Goal: Browse casually

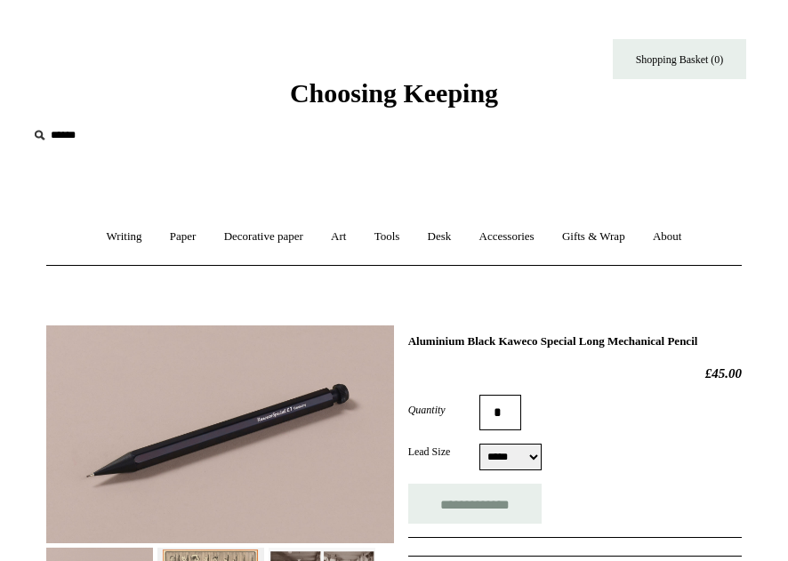
select select "*****"
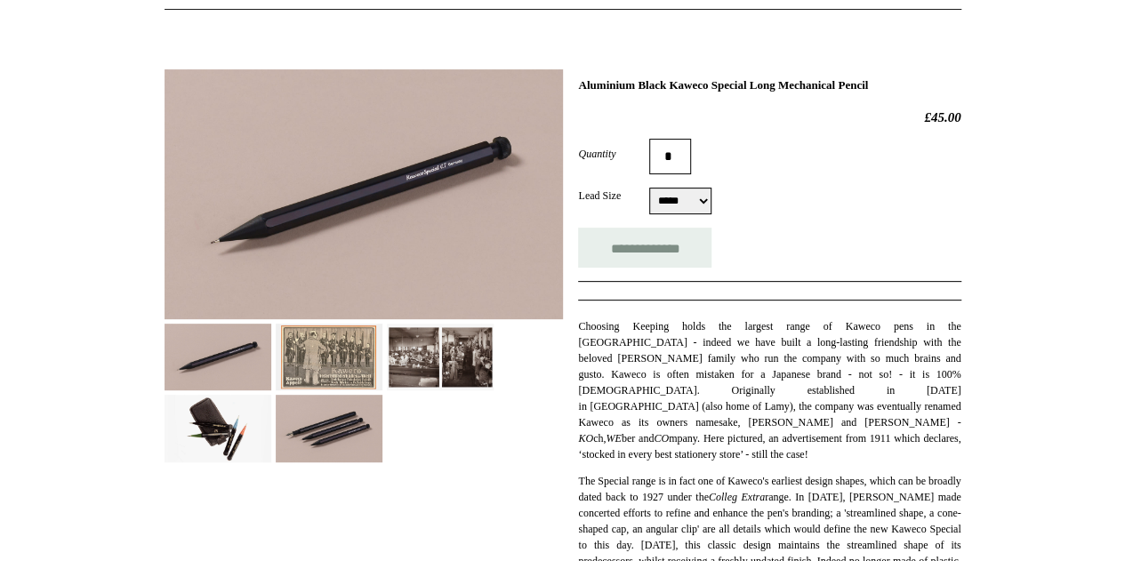
scroll to position [225, 0]
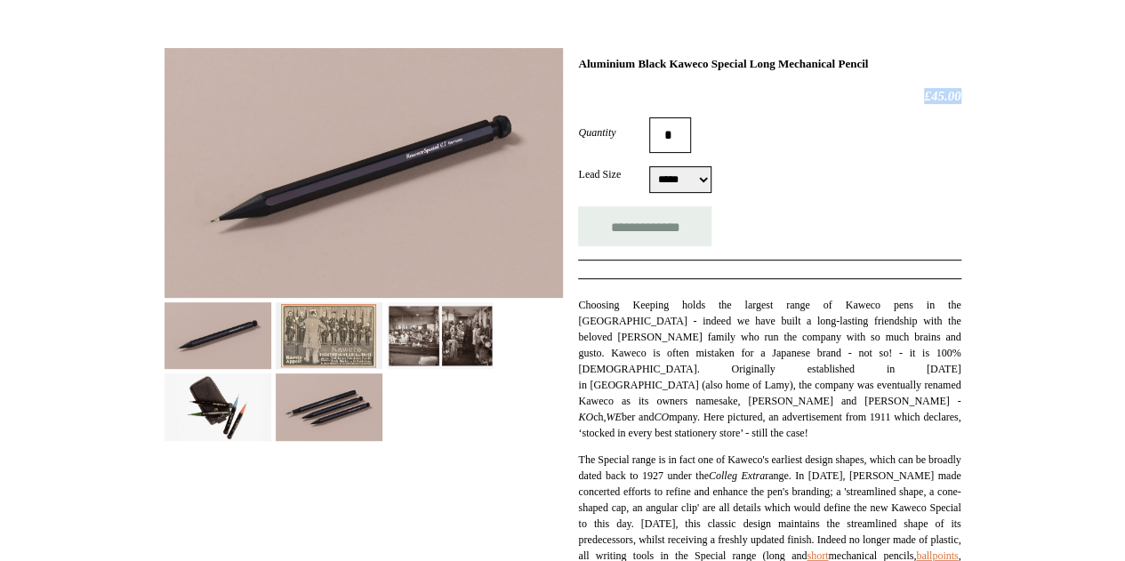
drag, startPoint x: 915, startPoint y: 92, endPoint x: 972, endPoint y: 93, distance: 56.9
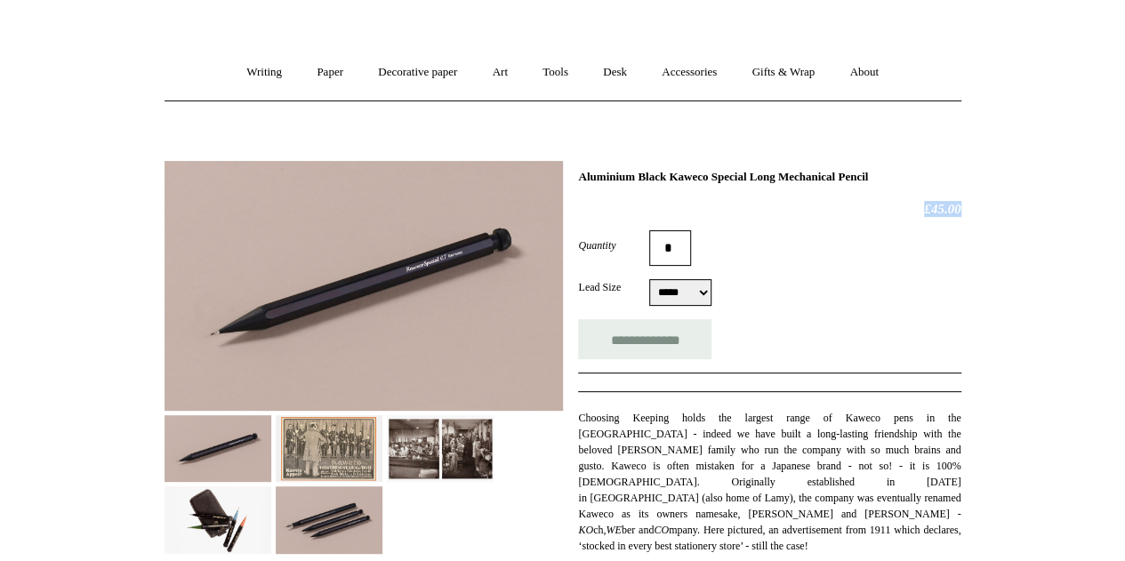
scroll to position [0, 0]
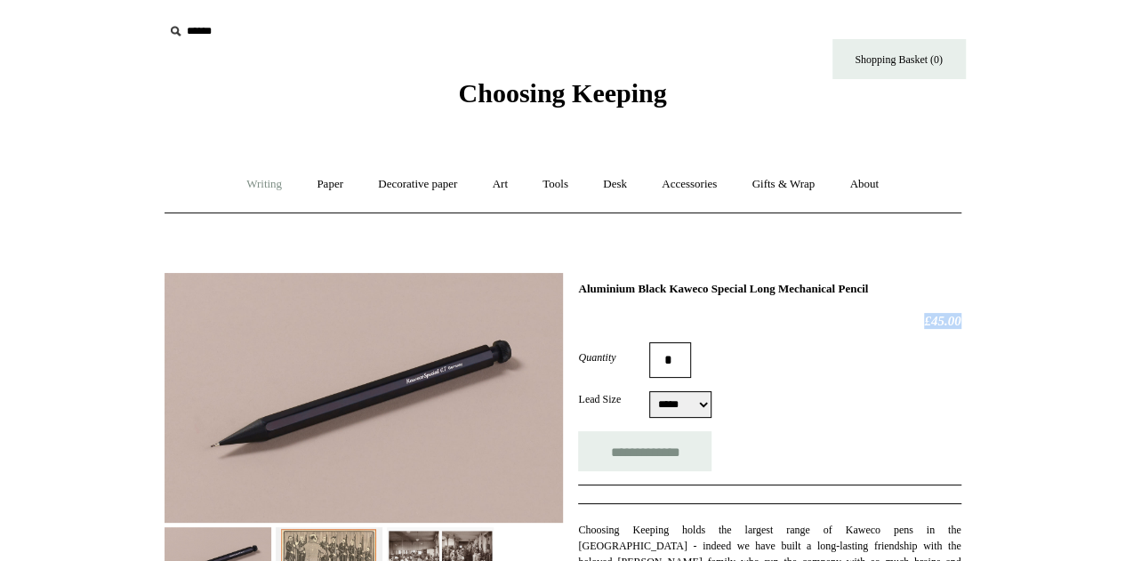
click at [257, 188] on link "Writing +" at bounding box center [264, 184] width 68 height 47
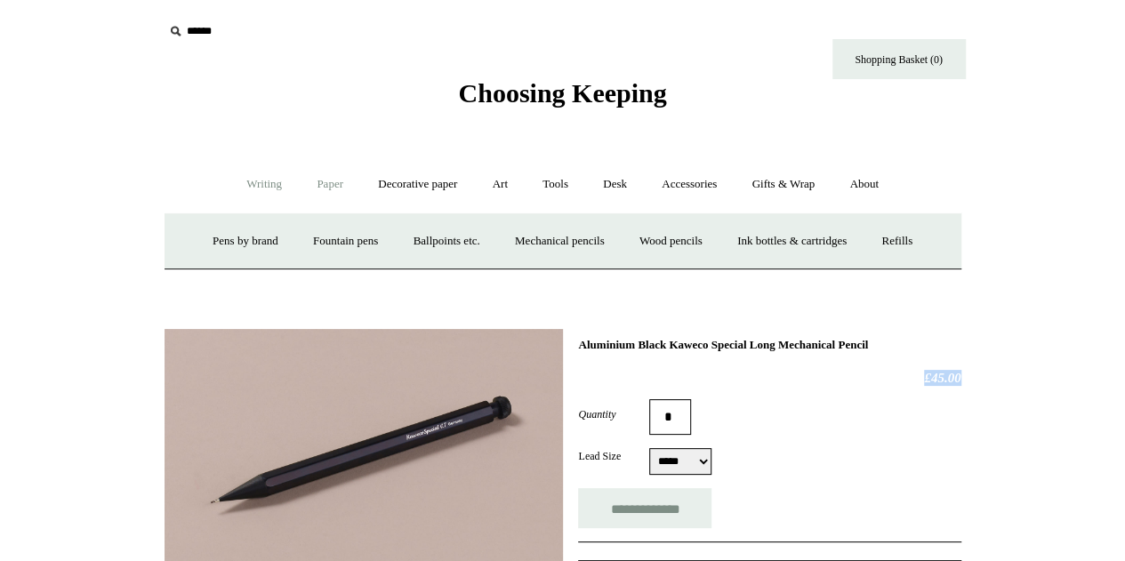
click at [321, 186] on link "Paper +" at bounding box center [330, 184] width 59 height 47
click at [414, 245] on link "📆 Dated Diaries 📆" at bounding box center [422, 241] width 130 height 47
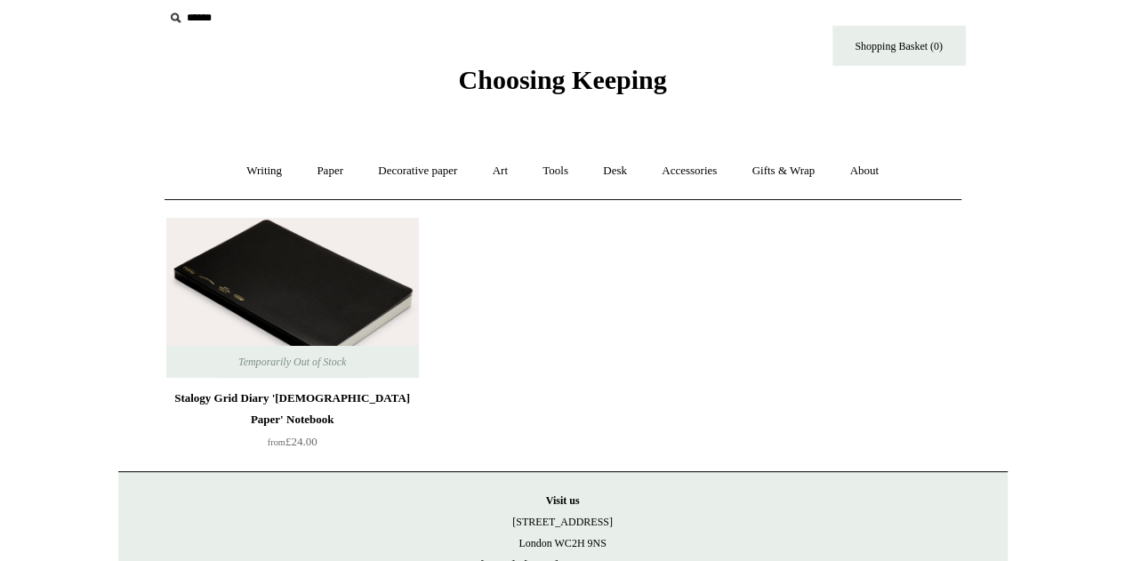
scroll to position [18, 0]
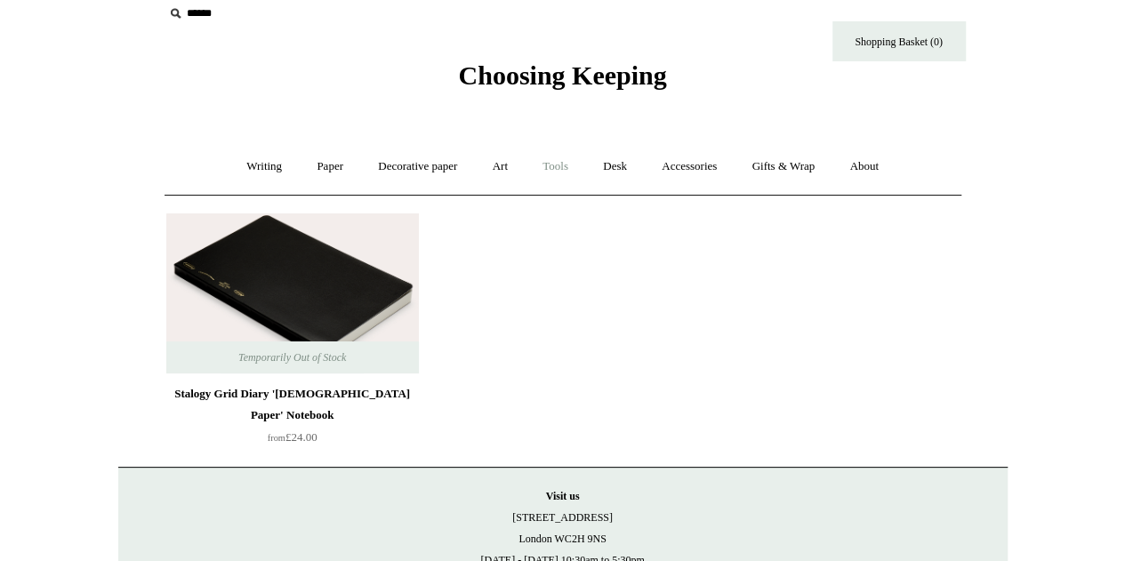
click at [557, 173] on link "Tools +" at bounding box center [555, 166] width 58 height 47
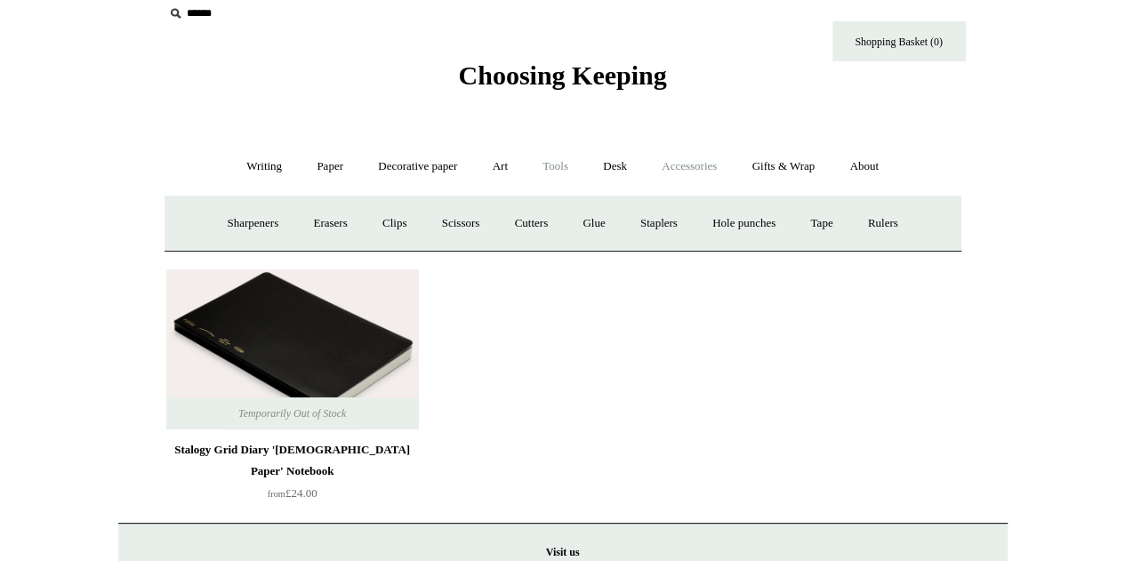
click at [708, 164] on link "Accessories +" at bounding box center [688, 166] width 87 height 47
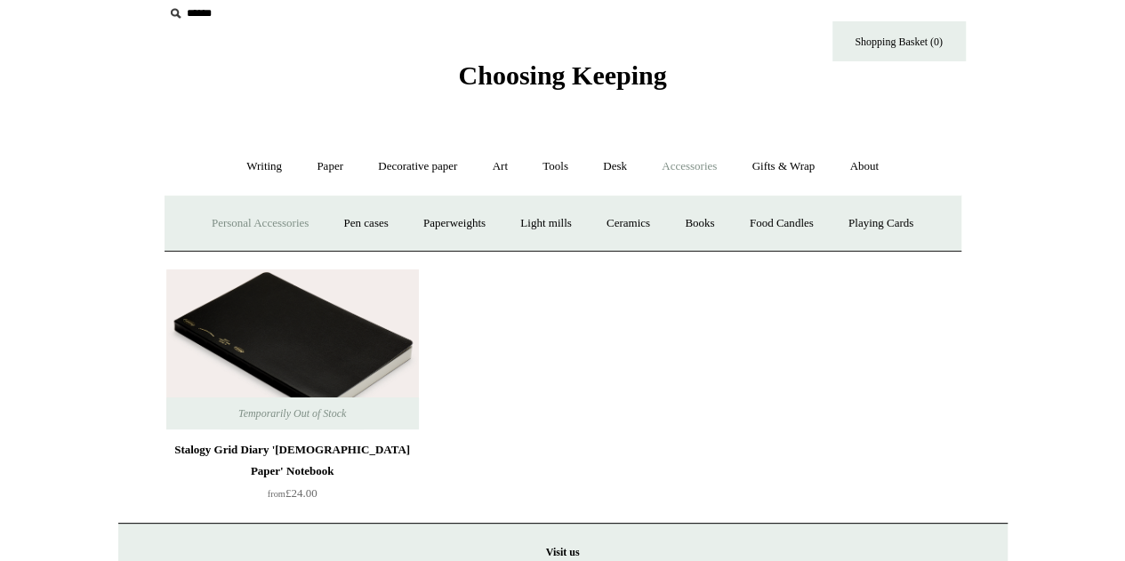
click at [238, 221] on link "Personal Accessories +" at bounding box center [260, 223] width 129 height 47
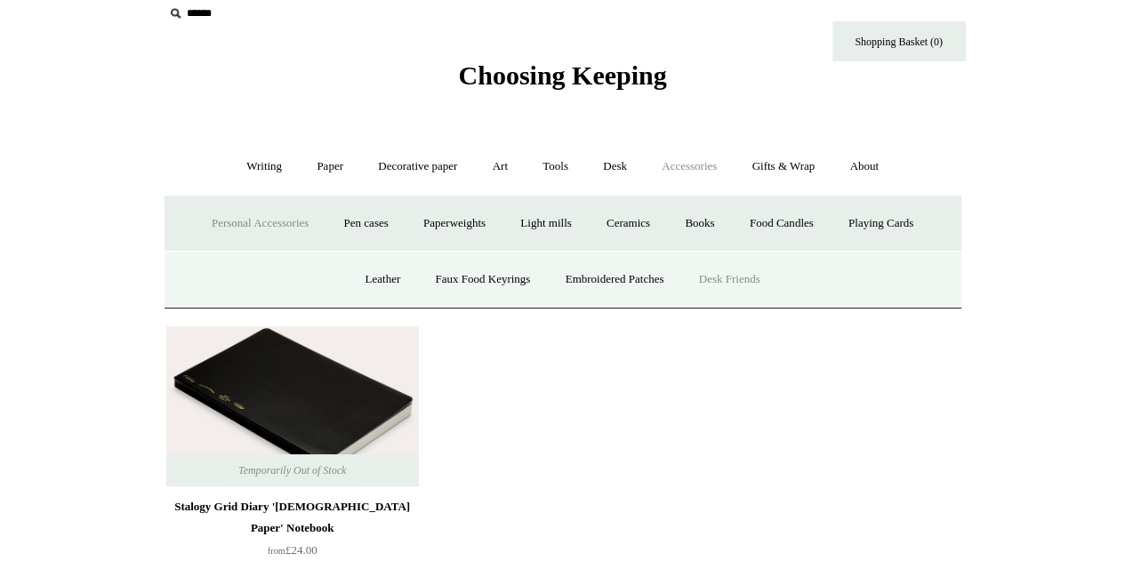
click at [751, 282] on link "Desk Friends" at bounding box center [729, 279] width 93 height 47
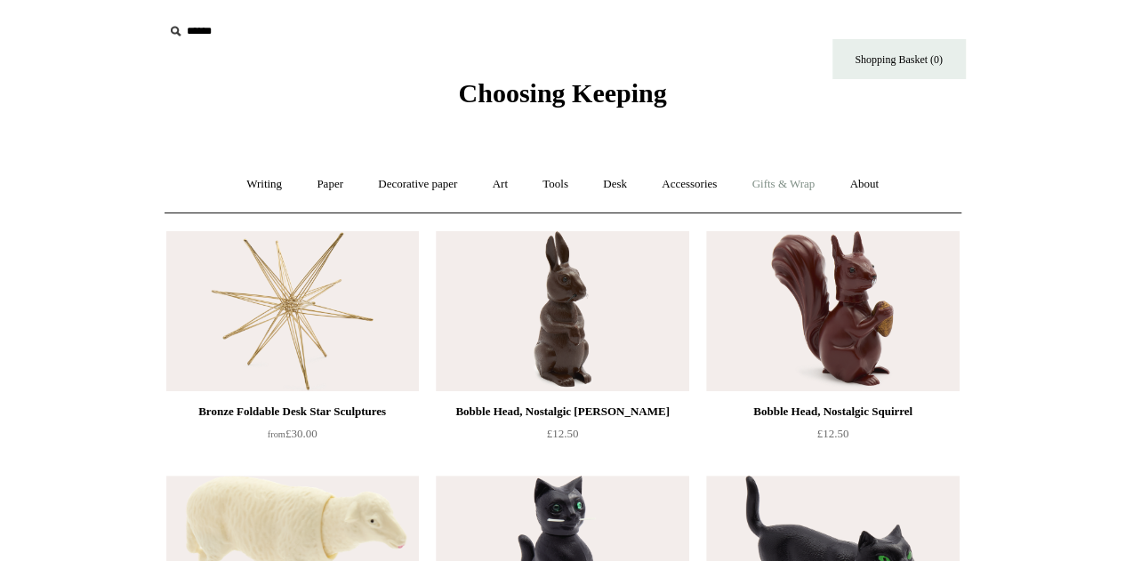
click at [775, 186] on link "Gifts & Wrap +" at bounding box center [782, 184] width 95 height 47
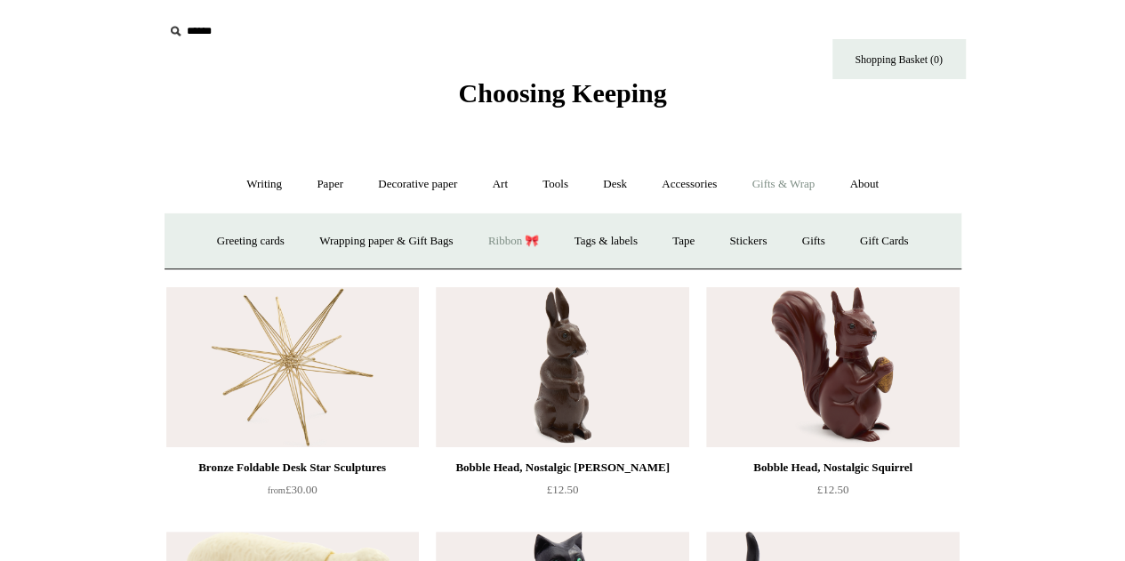
click at [520, 239] on link "Ribbon 🎀" at bounding box center [514, 241] width 84 height 47
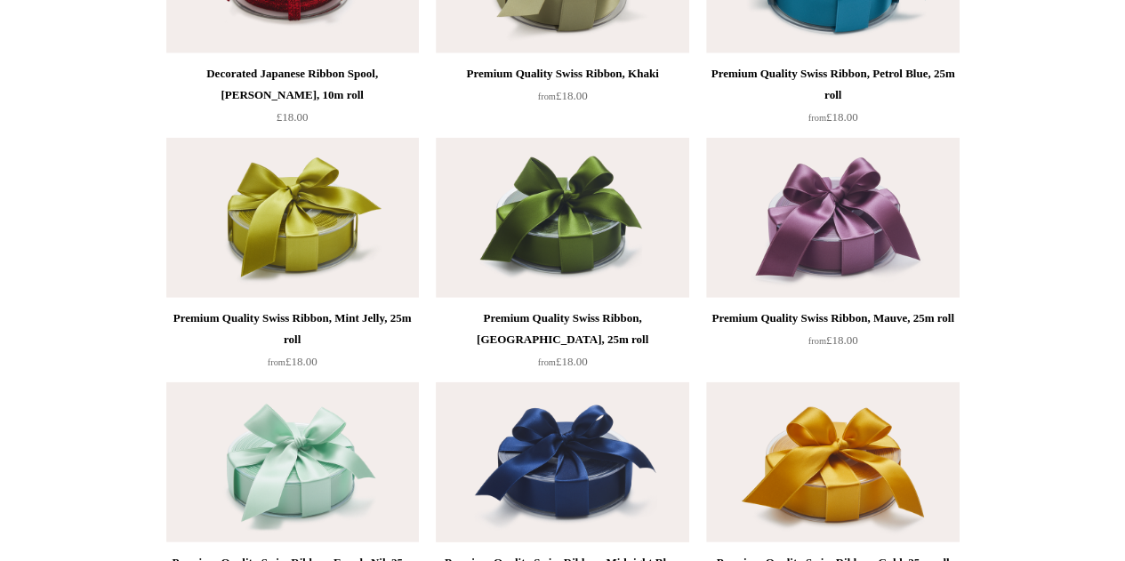
scroll to position [2281, 0]
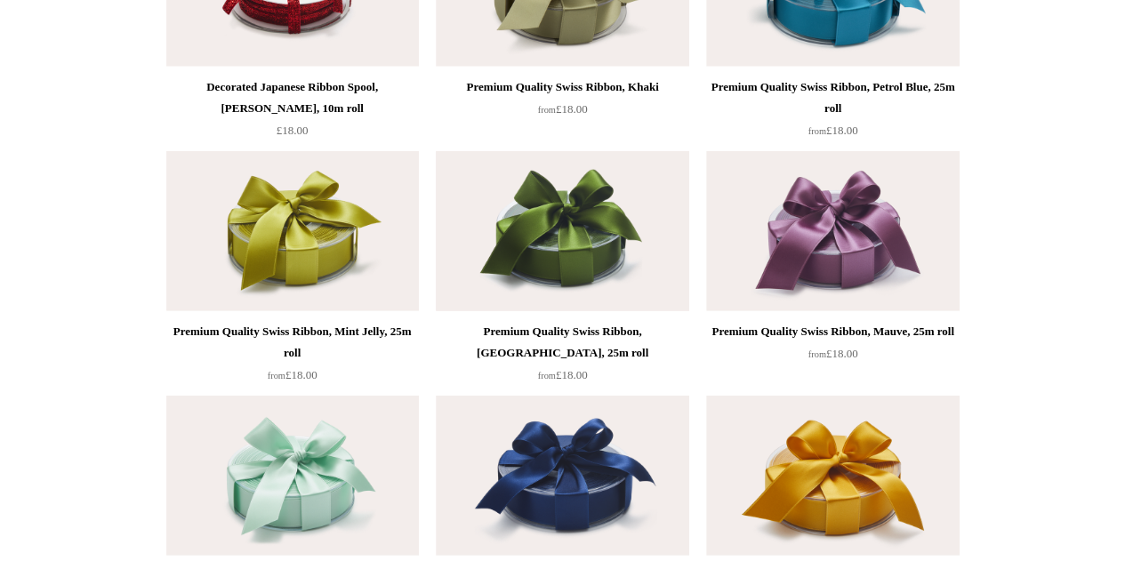
click at [533, 248] on img at bounding box center [562, 231] width 253 height 160
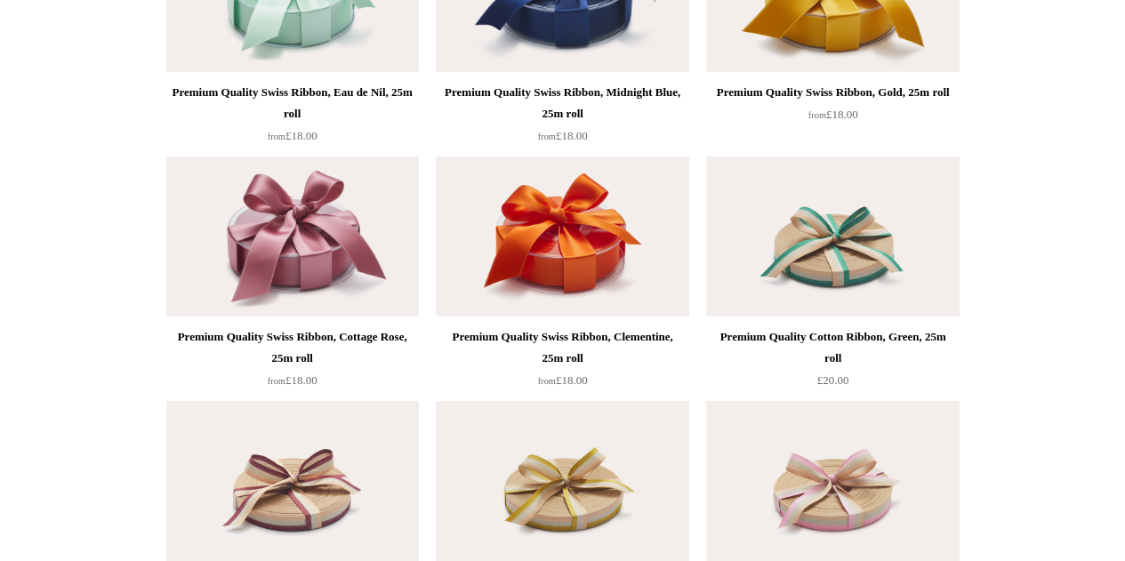
scroll to position [3170, 0]
